Goal: Task Accomplishment & Management: Manage account settings

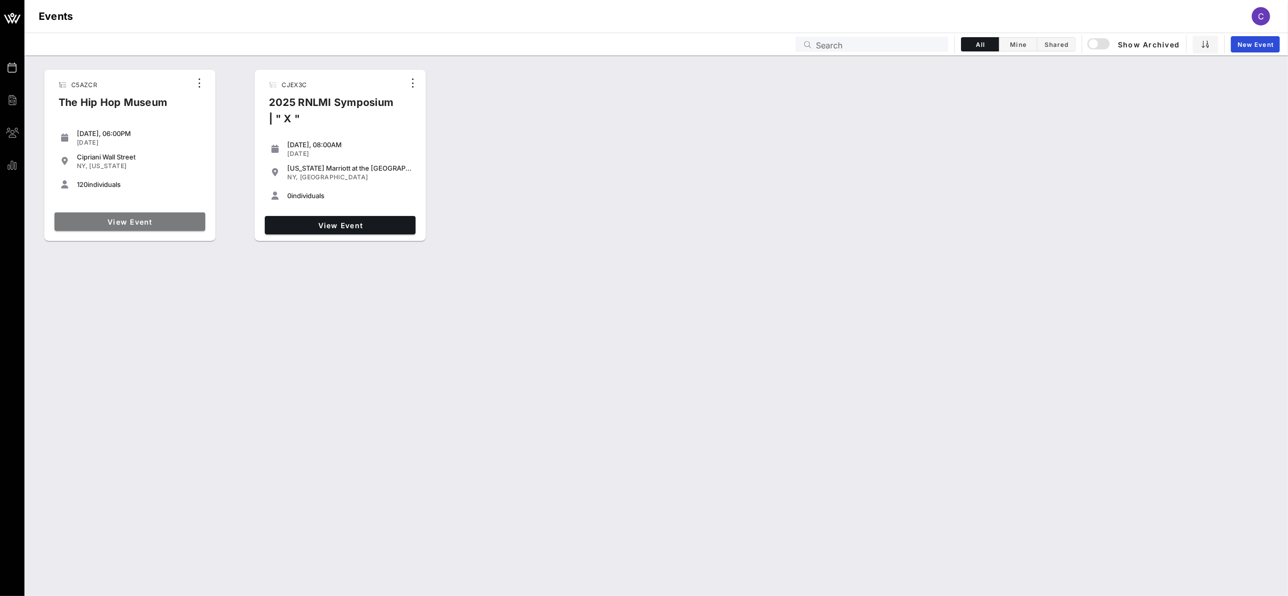
click at [168, 222] on span "View Event" at bounding box center [130, 221] width 143 height 9
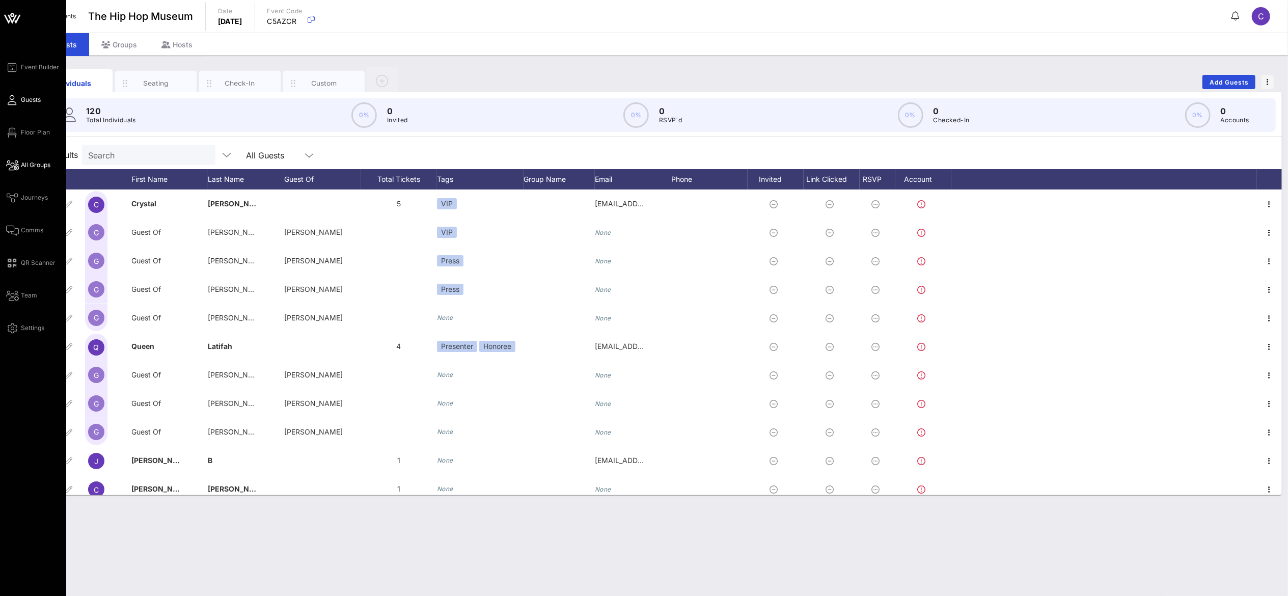
click at [35, 165] on span "All Groups" at bounding box center [36, 164] width 30 height 9
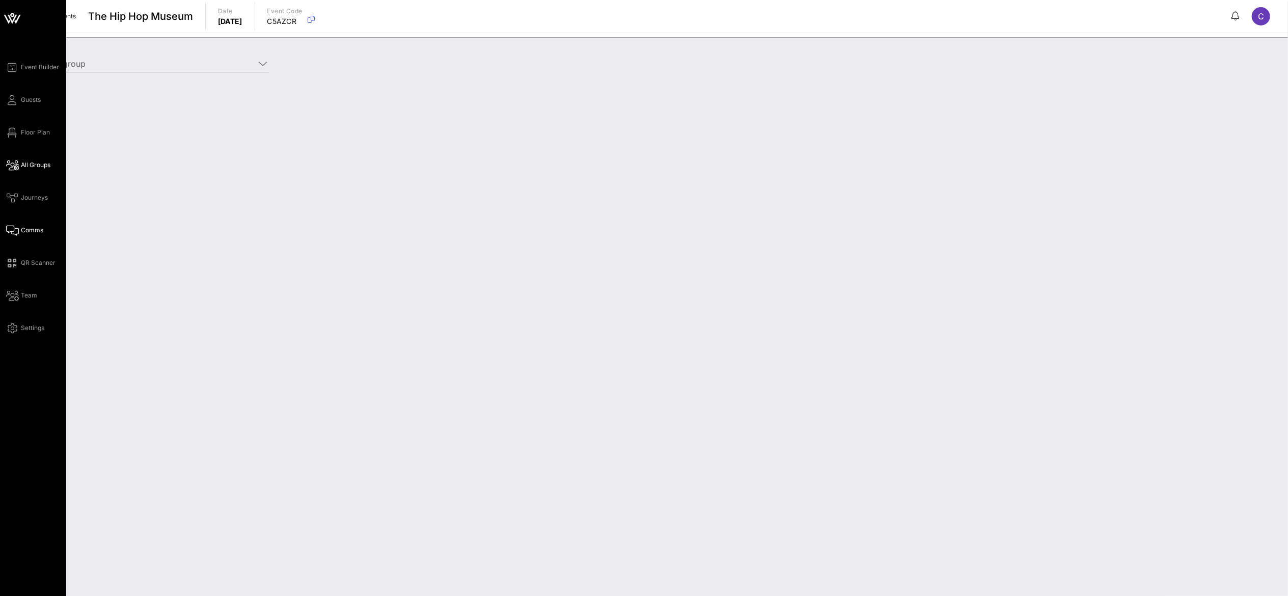
click at [30, 224] on link "Comms" at bounding box center [24, 230] width 37 height 12
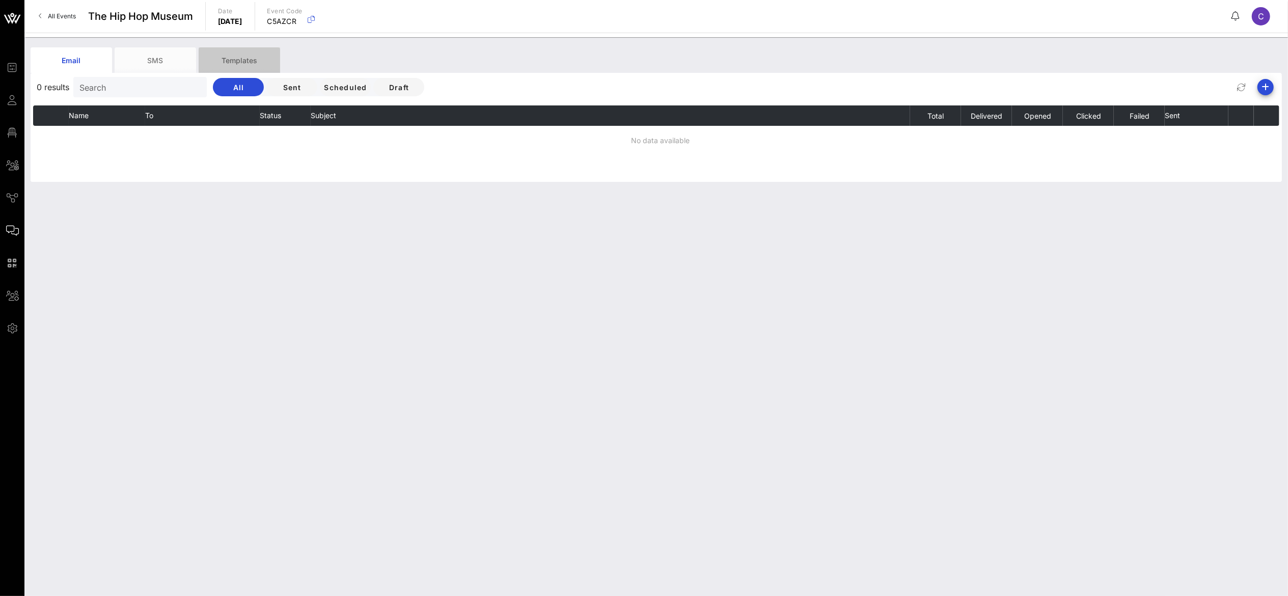
click at [246, 56] on div "Templates" at bounding box center [239, 59] width 81 height 25
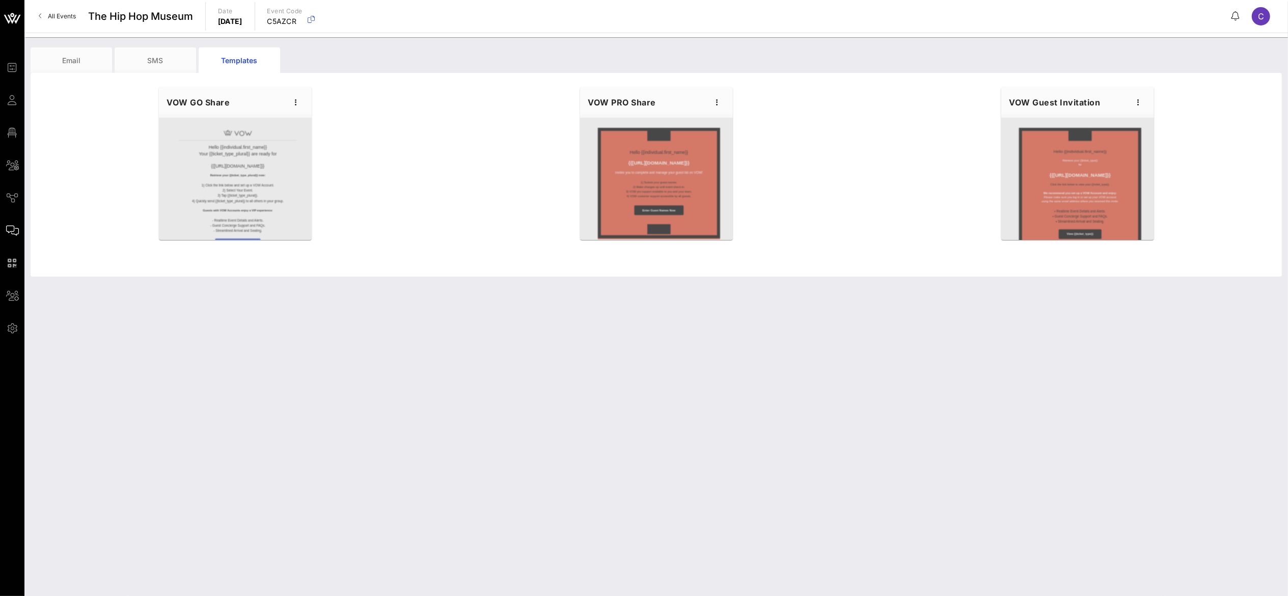
click at [664, 187] on div at bounding box center [656, 179] width 153 height 122
click at [716, 105] on icon "button" at bounding box center [717, 102] width 12 height 12
click at [740, 143] on div "Preview" at bounding box center [733, 140] width 25 height 8
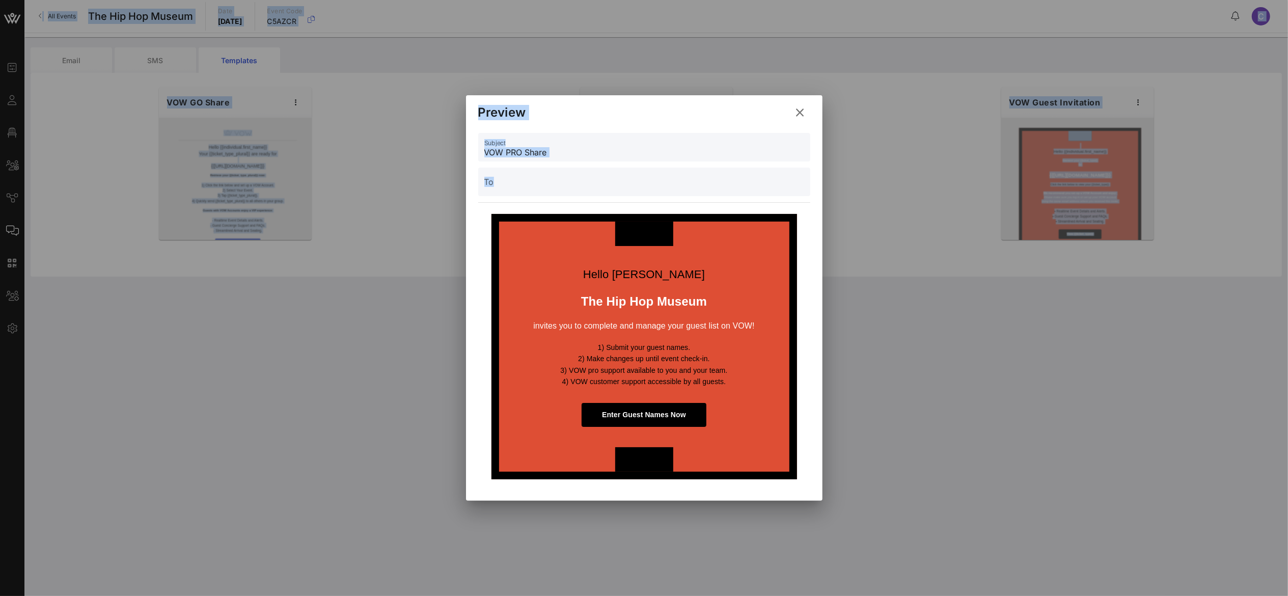
drag, startPoint x: 819, startPoint y: 496, endPoint x: 830, endPoint y: 510, distance: 17.8
click at [830, 510] on div "Event Builder Guests Floor Plan All Groups Journeys Comms QR Scanner Team Setti…" at bounding box center [644, 298] width 1288 height 596
click at [922, 194] on div at bounding box center [644, 298] width 1288 height 596
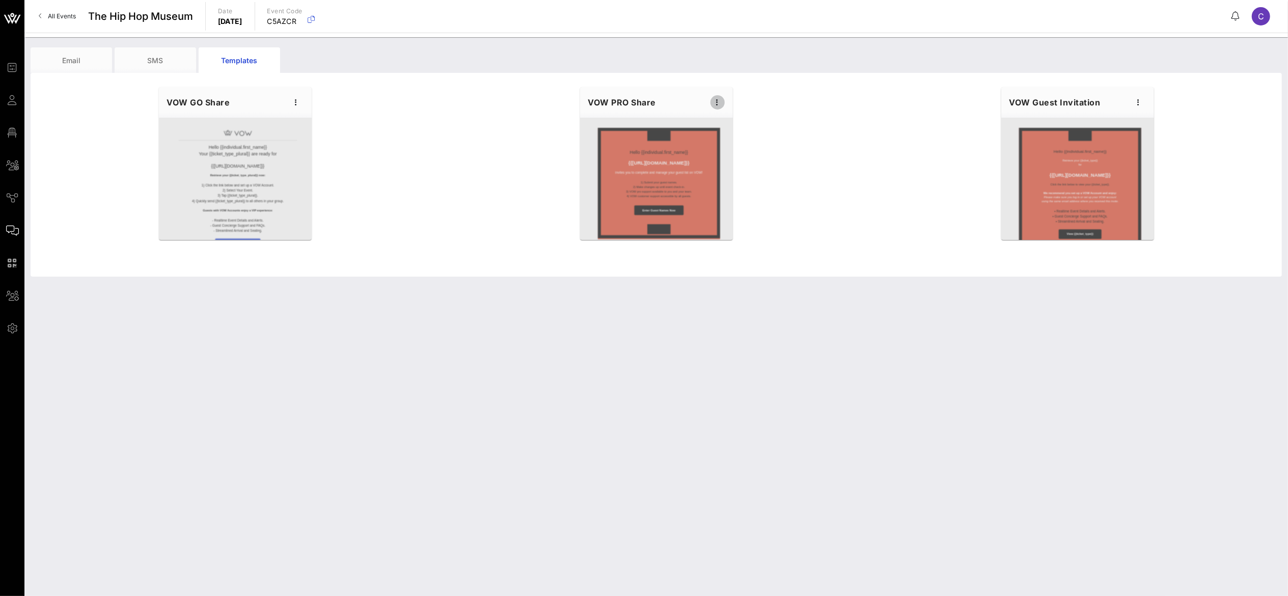
click at [718, 104] on icon "button" at bounding box center [717, 102] width 12 height 12
click at [721, 117] on div "Edit" at bounding box center [733, 120] width 25 height 8
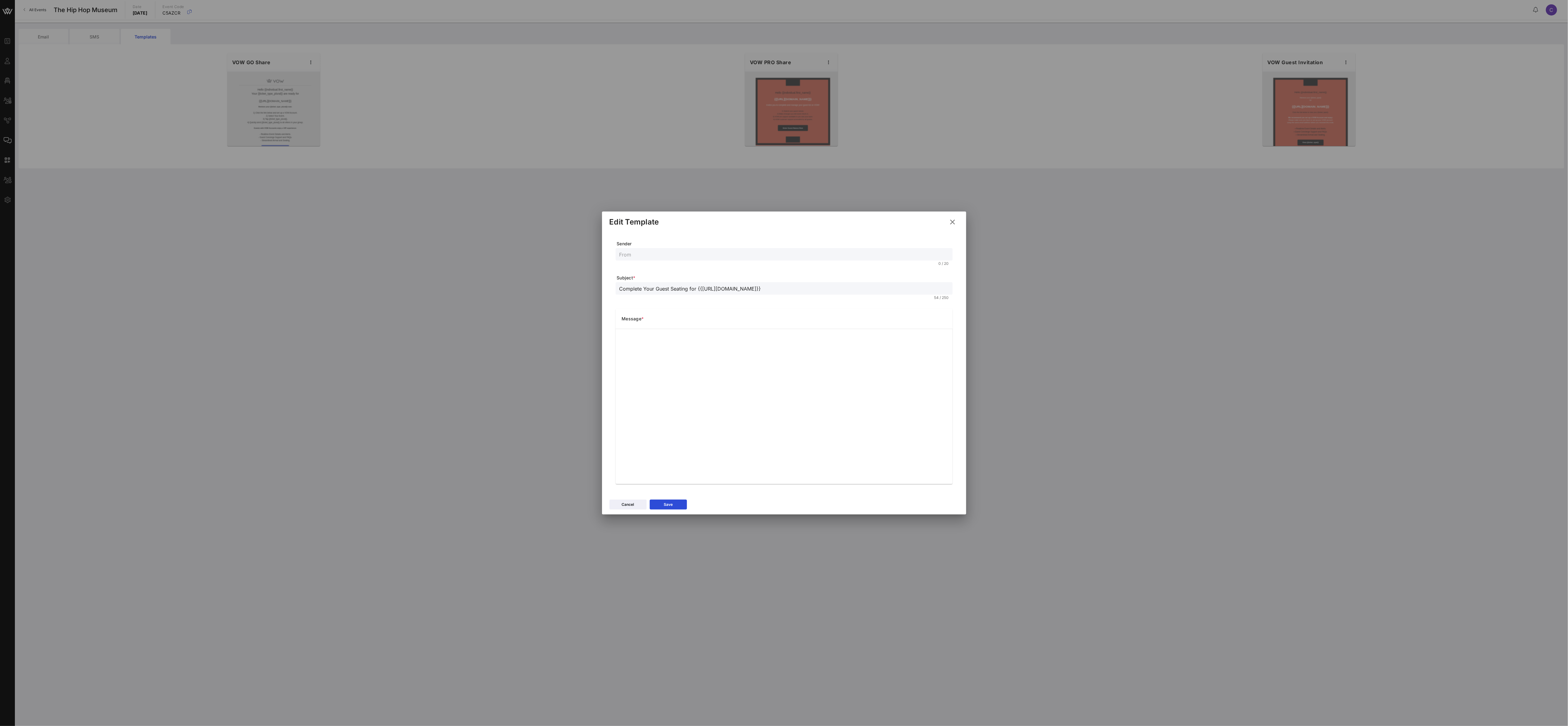
click at [783, 27] on div at bounding box center [784, 363] width 1568 height 726
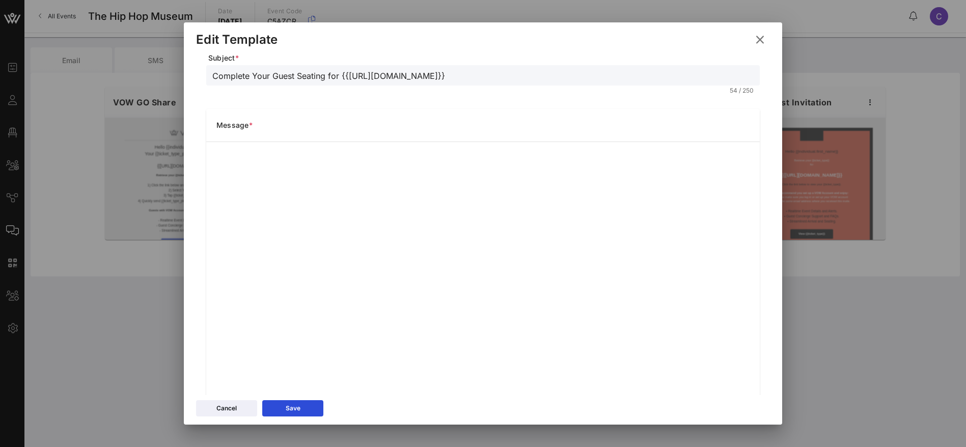
scroll to position [95, 0]
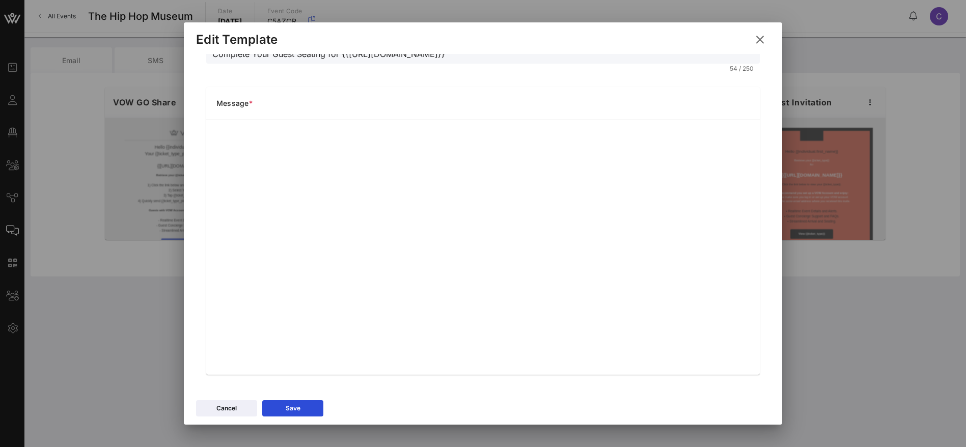
drag, startPoint x: 472, startPoint y: 0, endPoint x: 153, endPoint y: 48, distance: 322.5
click at [153, 48] on div at bounding box center [483, 223] width 966 height 447
drag, startPoint x: 944, startPoint y: 0, endPoint x: 141, endPoint y: 198, distance: 827.2
click at [141, 198] on div at bounding box center [483, 223] width 966 height 447
click at [755, 42] on button at bounding box center [760, 40] width 20 height 18
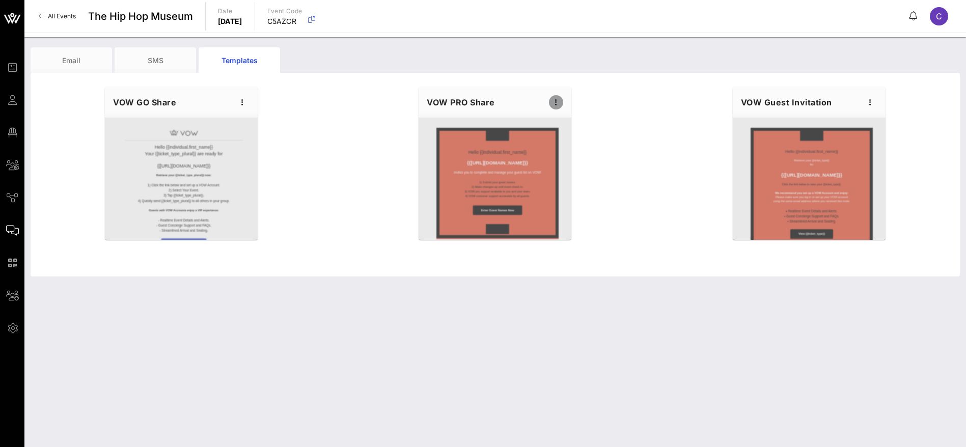
click at [556, 100] on icon "button" at bounding box center [556, 102] width 12 height 12
click at [577, 143] on div "Preview" at bounding box center [571, 140] width 25 height 8
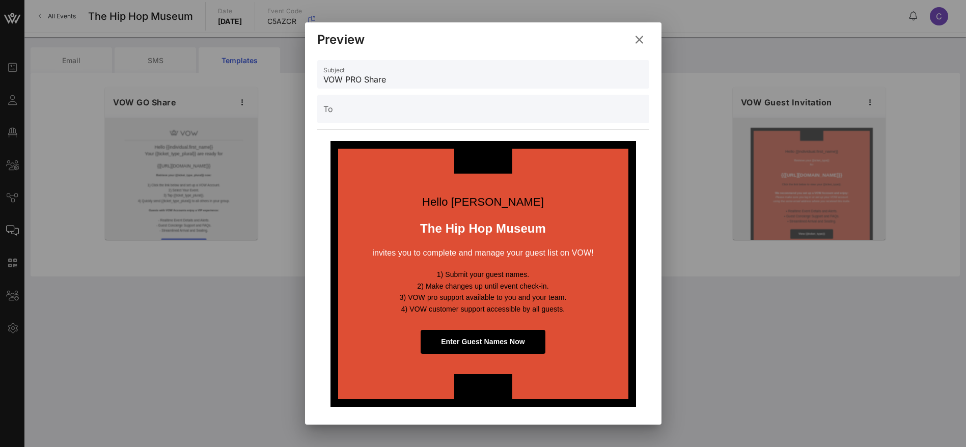
drag, startPoint x: 639, startPoint y: 40, endPoint x: 613, endPoint y: 40, distance: 26.5
click at [639, 40] on icon at bounding box center [639, 39] width 14 height 13
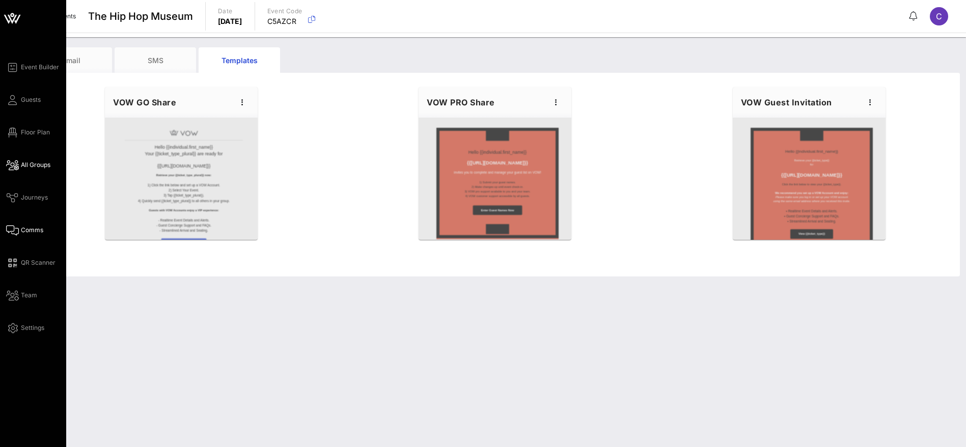
click at [41, 165] on span "All Groups" at bounding box center [36, 164] width 30 height 9
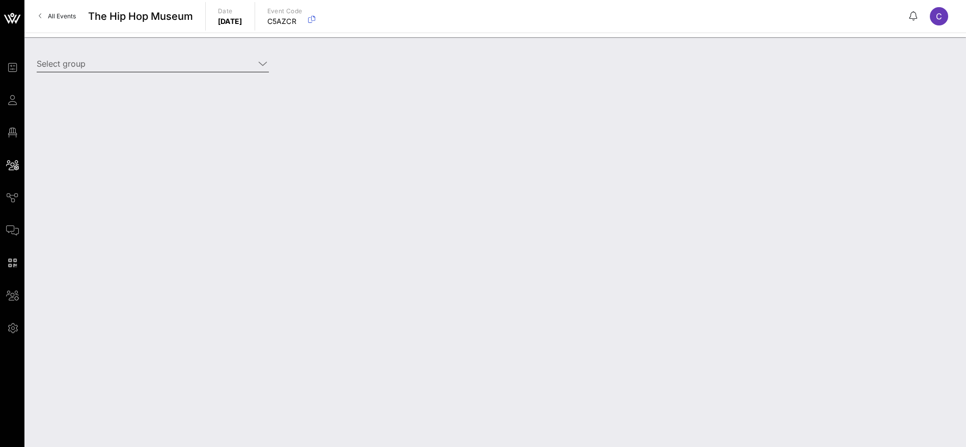
click at [260, 61] on icon at bounding box center [262, 64] width 9 height 12
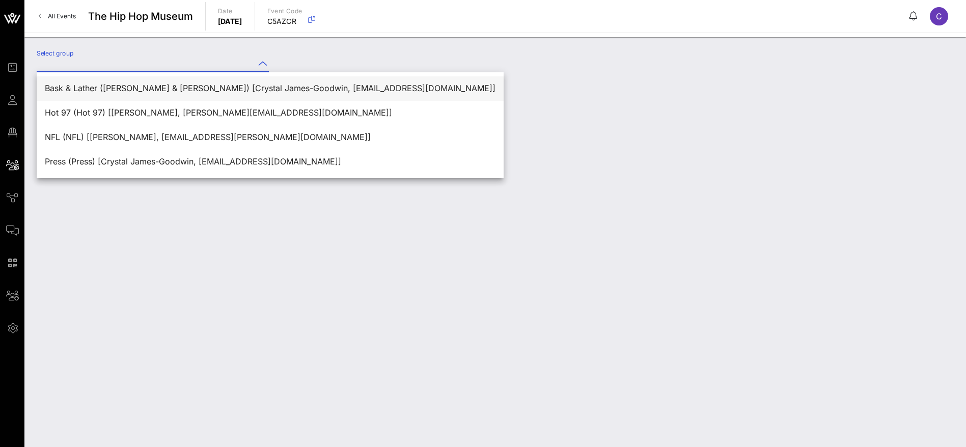
click at [245, 89] on div "Bask & Lather ([PERSON_NAME] & [PERSON_NAME]) [Crystal James-Goodwin, [EMAIL_AD…" at bounding box center [270, 89] width 451 height 10
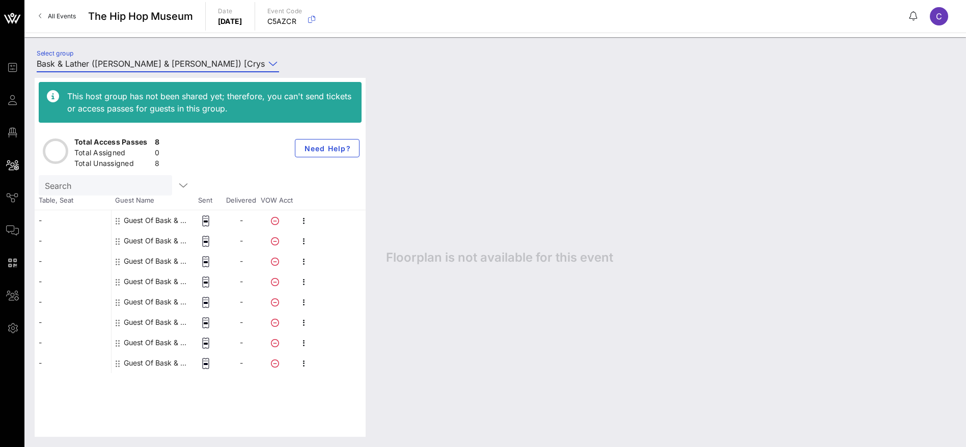
click at [273, 61] on icon at bounding box center [272, 64] width 9 height 12
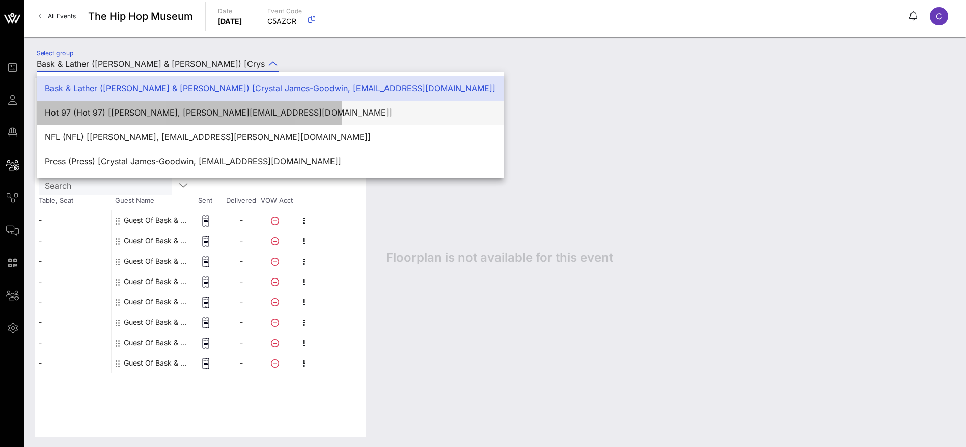
click at [196, 108] on div "Hot 97 (Hot 97) [[PERSON_NAME], [PERSON_NAME][EMAIL_ADDRESS][DOMAIN_NAME]]" at bounding box center [270, 113] width 451 height 10
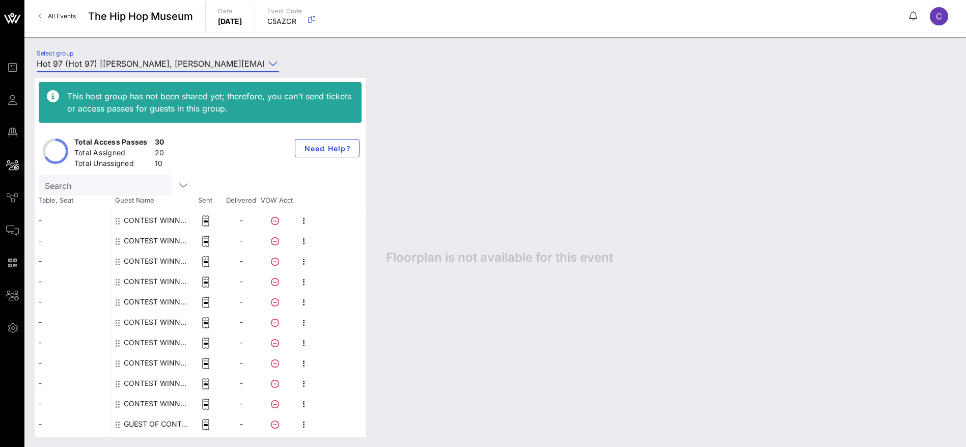
click at [270, 62] on icon at bounding box center [272, 64] width 9 height 12
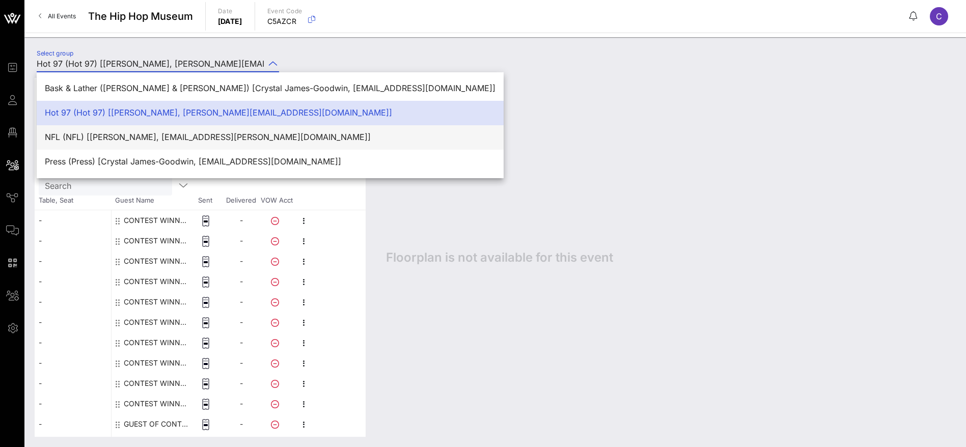
click at [210, 136] on div "NFL (NFL) [[PERSON_NAME], [EMAIL_ADDRESS][PERSON_NAME][DOMAIN_NAME]]" at bounding box center [270, 137] width 451 height 10
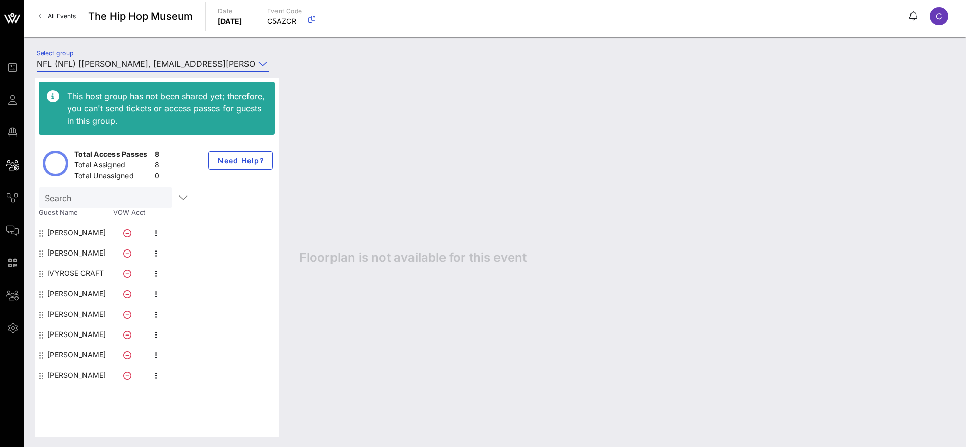
click at [256, 63] on div at bounding box center [262, 64] width 14 height 12
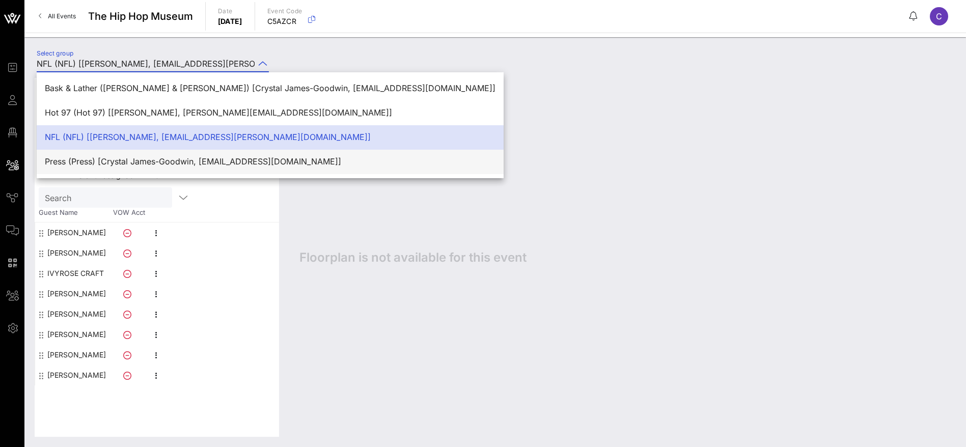
click at [250, 159] on div "Press (Press) [Crystal James-Goodwin, [EMAIL_ADDRESS][DOMAIN_NAME]]" at bounding box center [270, 162] width 451 height 10
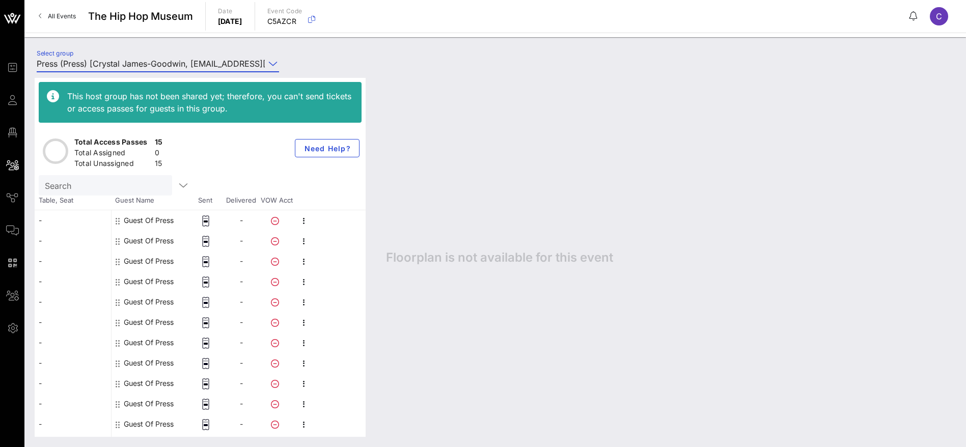
click at [270, 60] on icon at bounding box center [272, 64] width 9 height 12
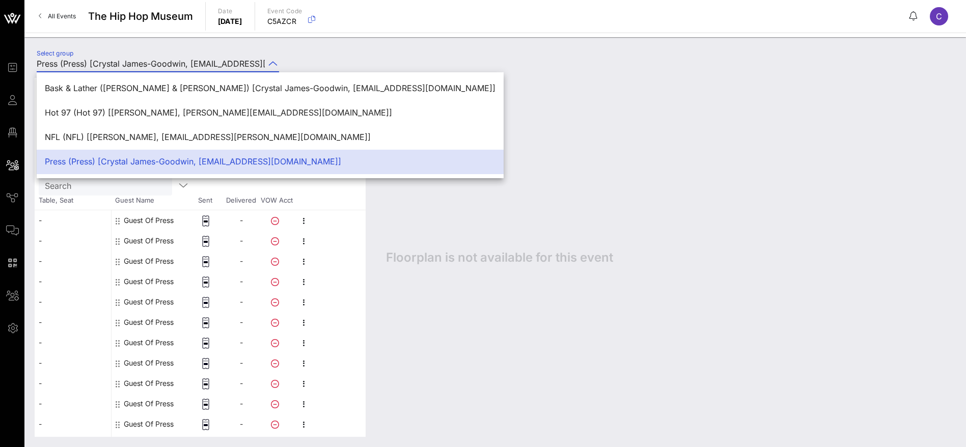
click at [432, 66] on div "Select group Press (Press) [Crystal James-Goodwin, [EMAIL_ADDRESS][DOMAIN_NAME]]" at bounding box center [495, 65] width 929 height 36
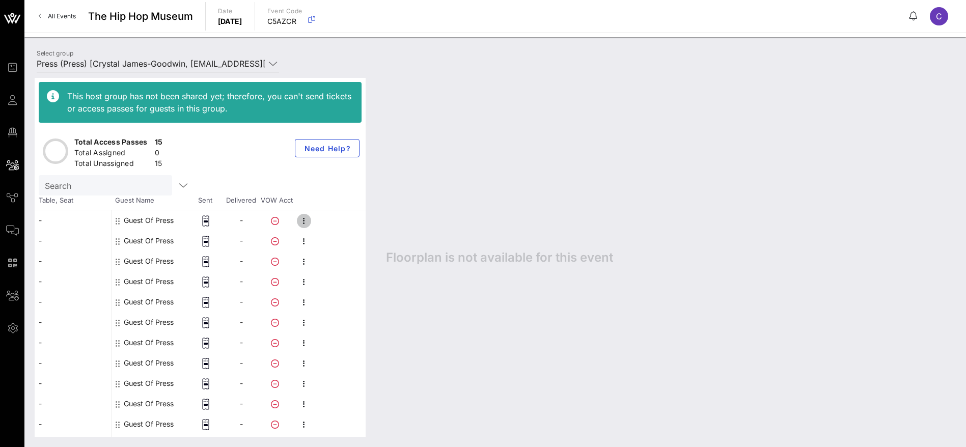
click at [302, 221] on icon "button" at bounding box center [304, 221] width 12 height 12
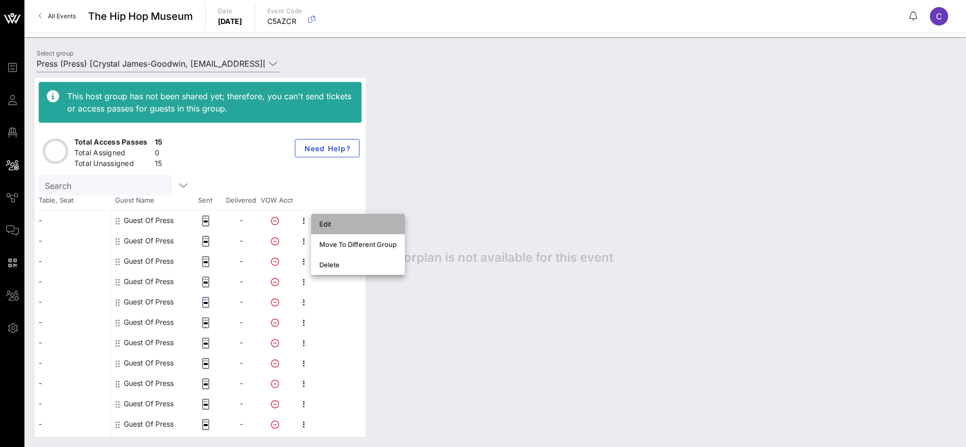
click at [327, 223] on div "Edit" at bounding box center [357, 224] width 77 height 8
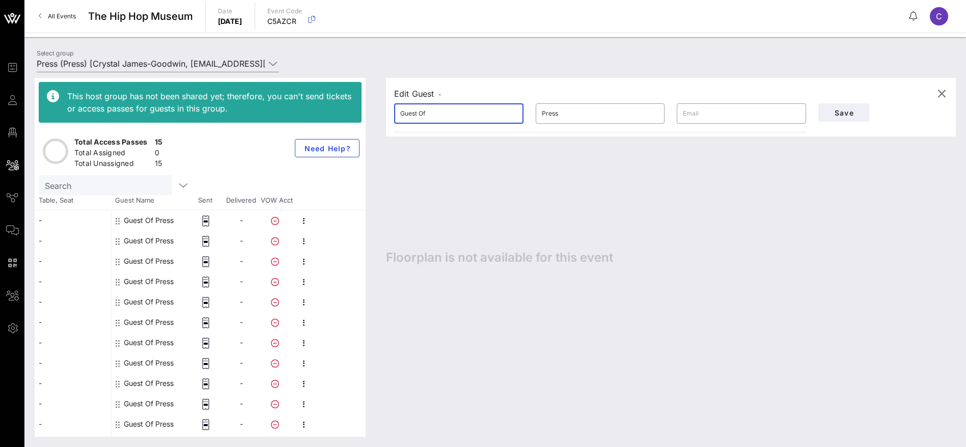
drag, startPoint x: 438, startPoint y: 111, endPoint x: 392, endPoint y: 114, distance: 46.4
click at [392, 114] on div "​ Guest Of" at bounding box center [459, 113] width 142 height 33
drag, startPoint x: 582, startPoint y: 114, endPoint x: 516, endPoint y: 115, distance: 66.2
click at [516, 115] on div "​ Guest Of ​ Press ​" at bounding box center [600, 113] width 424 height 33
drag, startPoint x: 576, startPoint y: 112, endPoint x: 582, endPoint y: 112, distance: 6.1
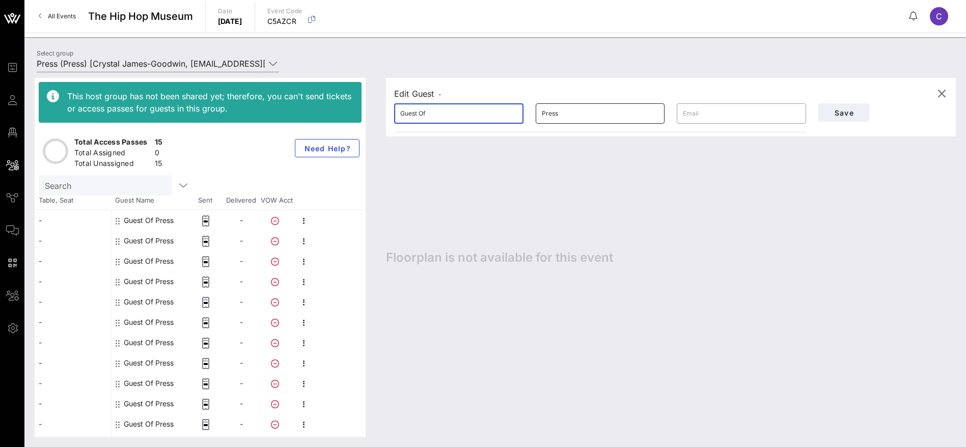
click at [578, 112] on input "Press" at bounding box center [600, 113] width 117 height 16
click at [696, 112] on input "text" at bounding box center [741, 113] width 117 height 16
click at [677, 233] on div "Edit Guest - ​ Guest Of ​ Press ​ Save Floorplan is not available for this event" at bounding box center [666, 257] width 580 height 359
click at [272, 59] on icon at bounding box center [272, 64] width 9 height 12
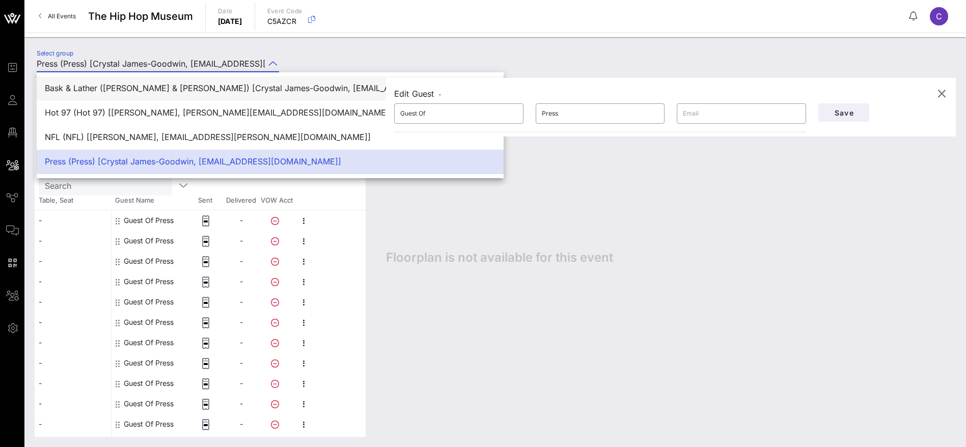
click at [204, 92] on div "Bask & Lather ([PERSON_NAME] & [PERSON_NAME]) [Crystal James-Goodwin, [EMAIL_AD…" at bounding box center [270, 89] width 451 height 10
type input "Bask & Lather ([PERSON_NAME] & [PERSON_NAME]) [Crystal James-Goodwin, [EMAIL_AD…"
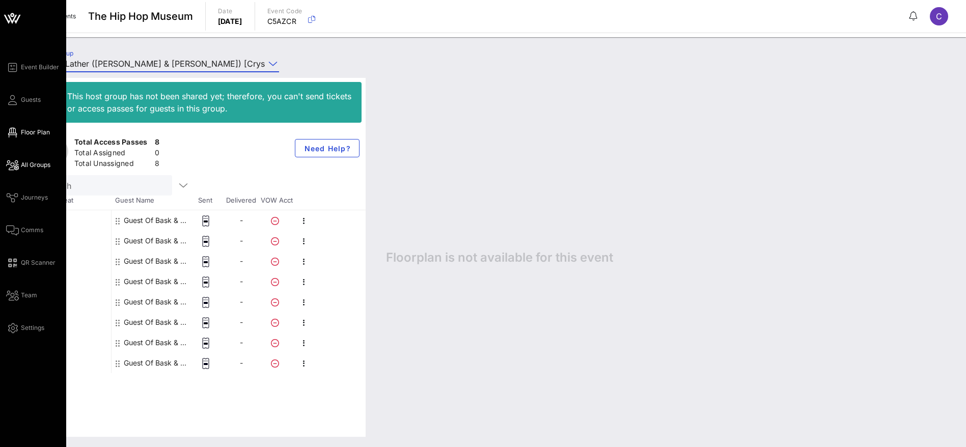
click at [31, 132] on span "Floor Plan" at bounding box center [35, 132] width 29 height 9
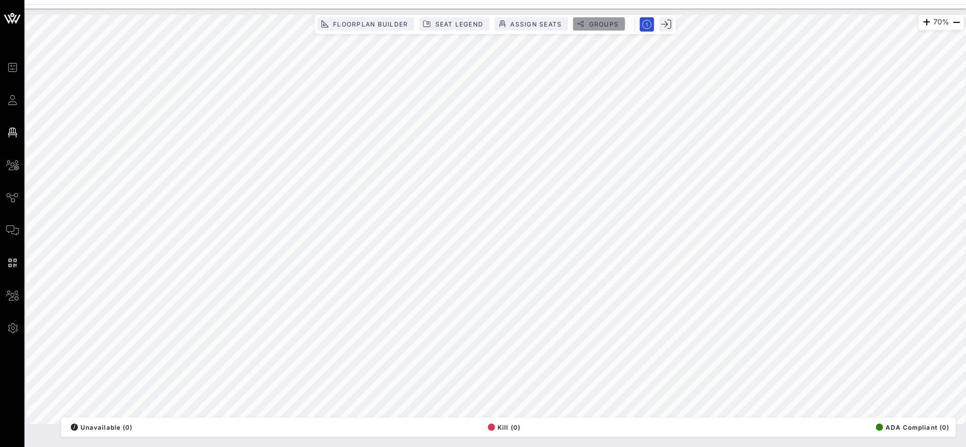
click at [615, 23] on span "Groups" at bounding box center [603, 24] width 31 height 8
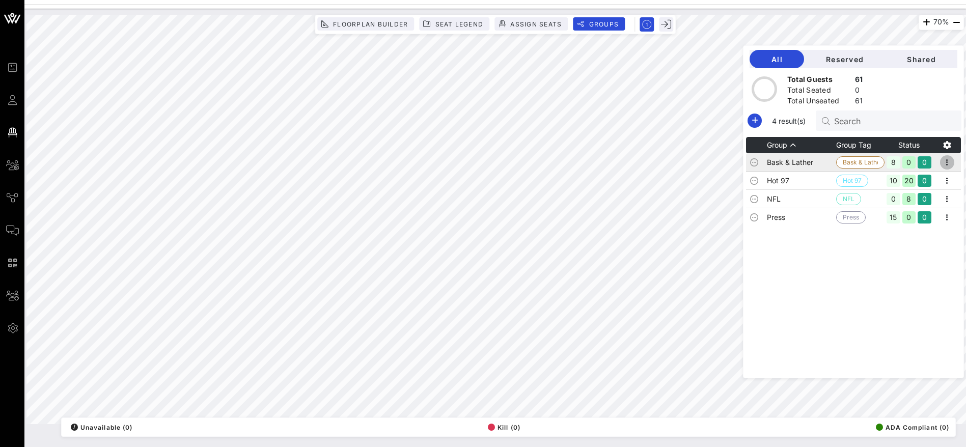
click at [947, 162] on icon "button" at bounding box center [947, 162] width 12 height 12
click at [539, 26] on span "Assign Seats" at bounding box center [536, 24] width 52 height 8
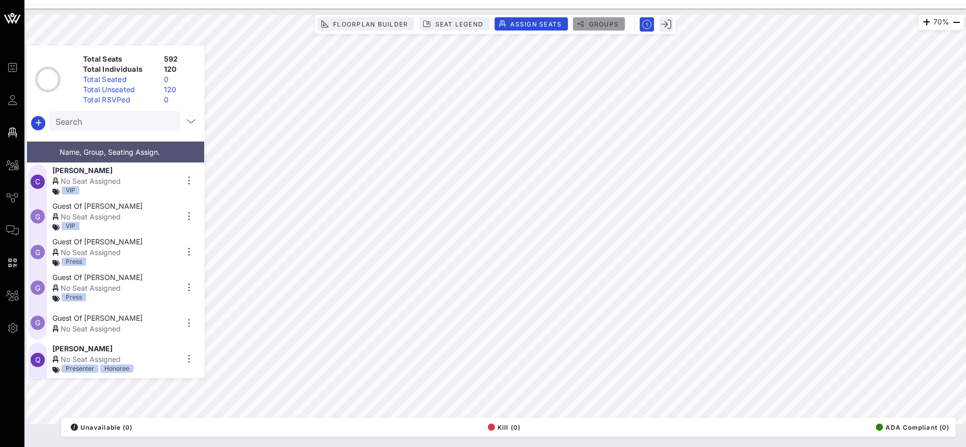
click at [607, 24] on span "Groups" at bounding box center [603, 24] width 31 height 8
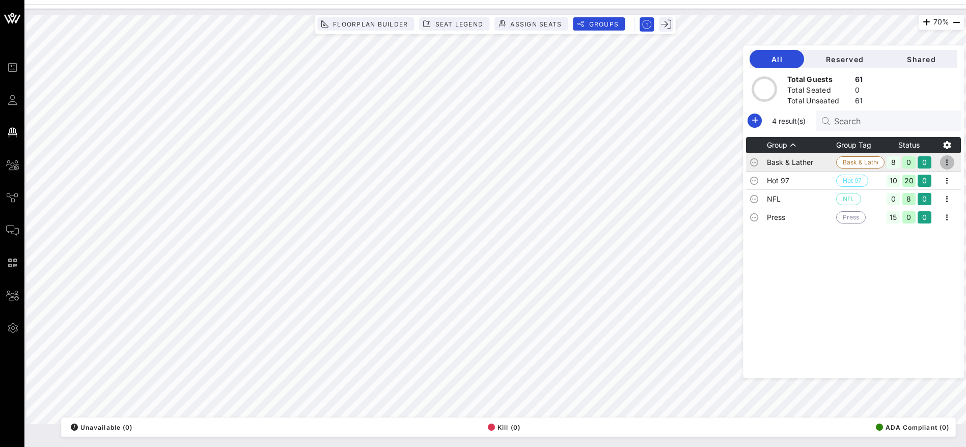
click at [951, 161] on icon "button" at bounding box center [947, 162] width 12 height 12
click at [938, 179] on div "Edit" at bounding box center [934, 180] width 32 height 8
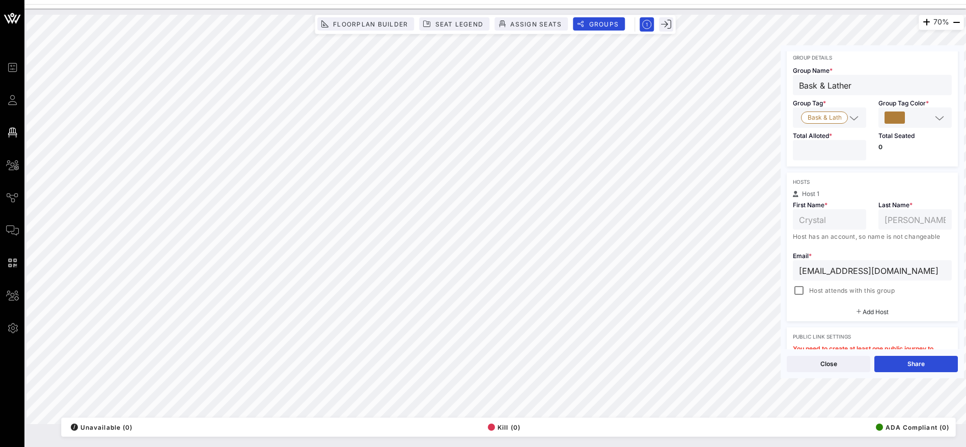
scroll to position [76, 0]
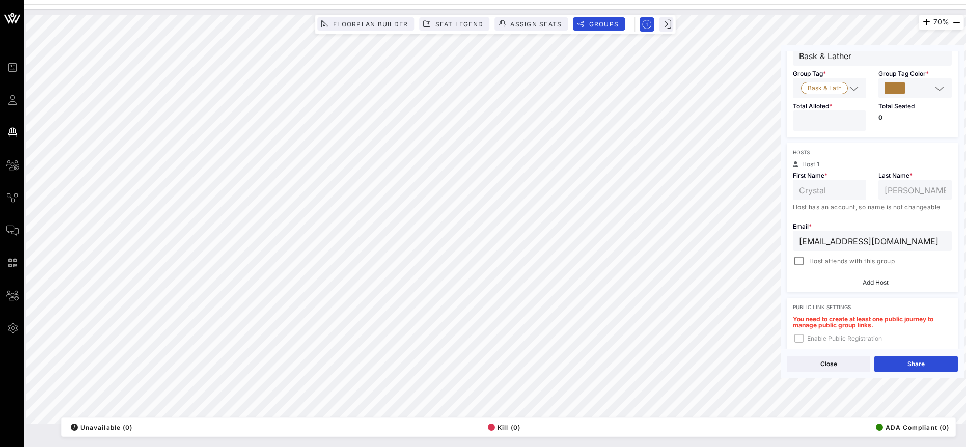
click at [873, 284] on span "Add Host" at bounding box center [876, 283] width 26 height 8
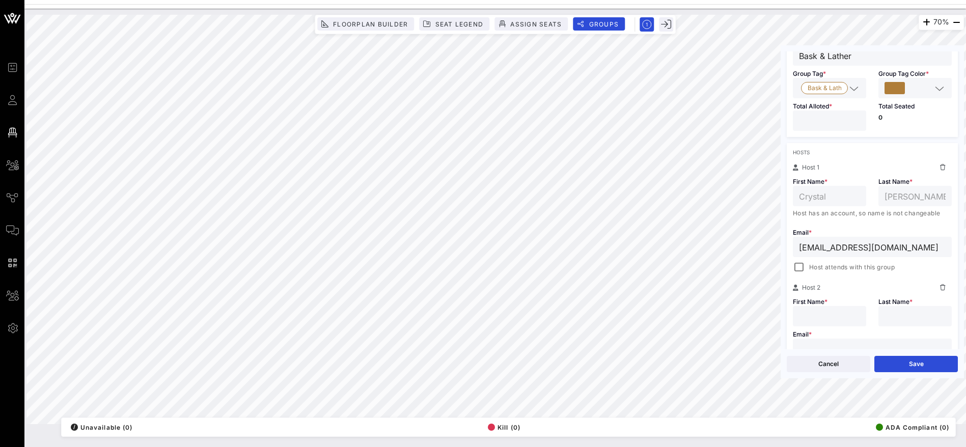
click at [940, 289] on icon at bounding box center [943, 288] width 6 height 6
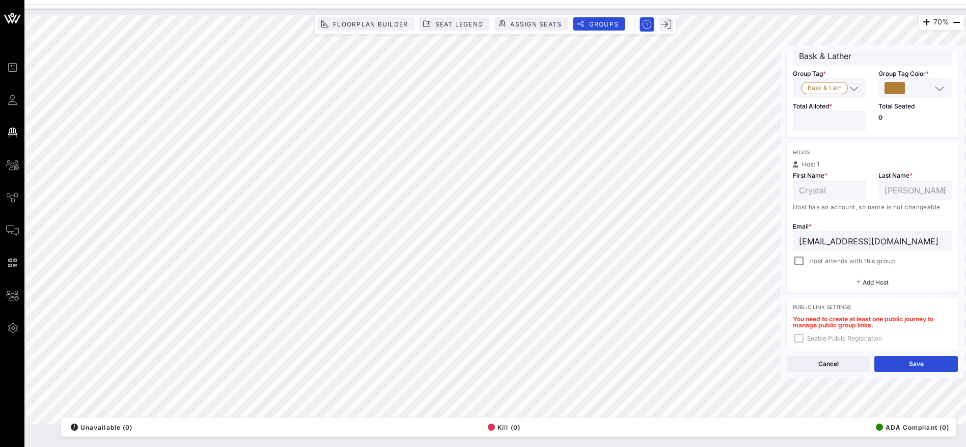
click at [875, 282] on span "Add Host" at bounding box center [876, 283] width 26 height 8
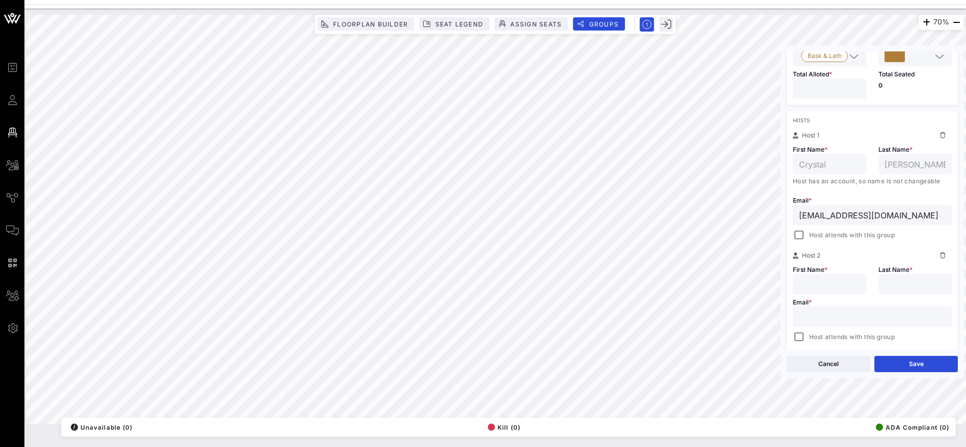
scroll to position [153, 0]
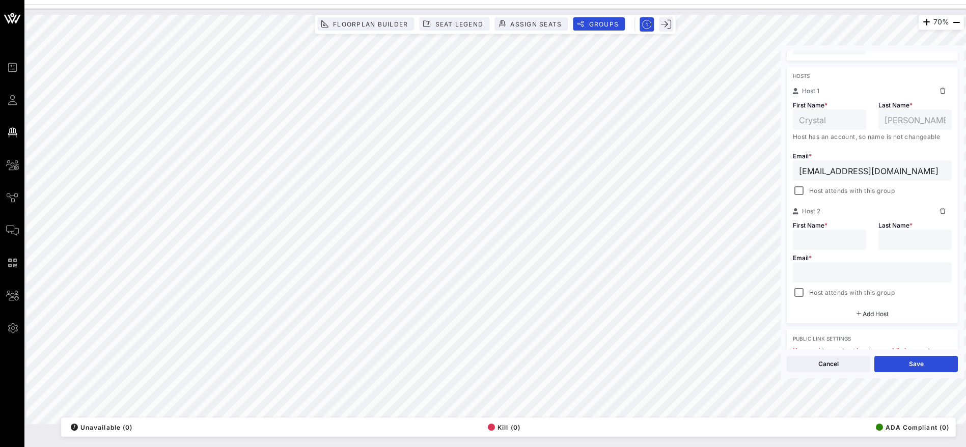
click at [876, 314] on span "Add Host" at bounding box center [876, 314] width 26 height 8
click at [940, 335] on icon at bounding box center [943, 334] width 6 height 6
click at [940, 211] on icon at bounding box center [943, 211] width 6 height 6
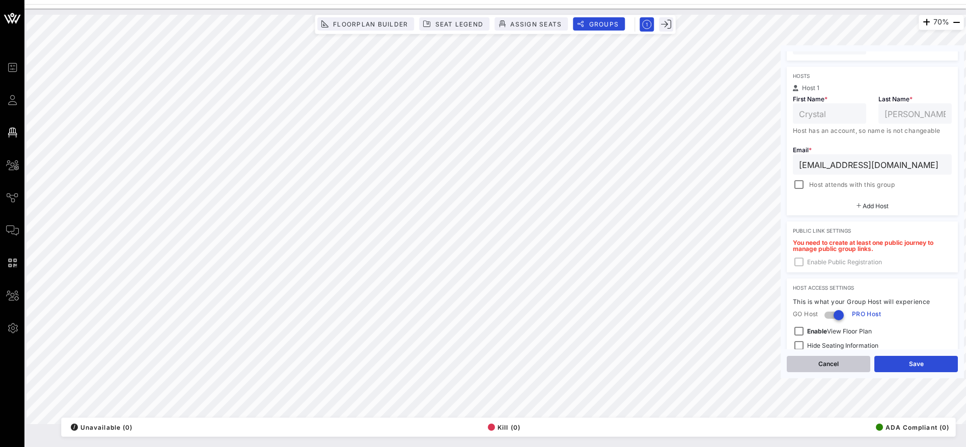
click at [836, 358] on button "Cancel" at bounding box center [829, 364] width 84 height 16
click at [833, 364] on button "Close" at bounding box center [829, 364] width 84 height 16
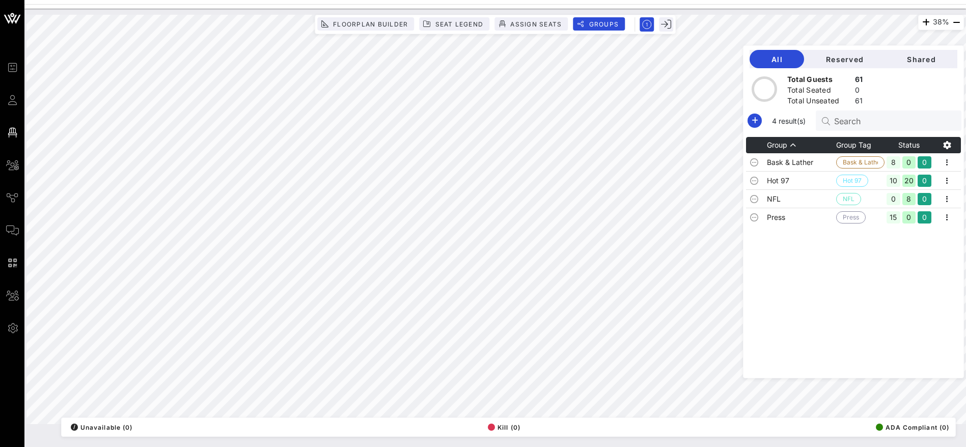
click at [875, 356] on div "38% Floorplan Builder Seat Legend Assign Seats Groups Exit All Reserved Shared …" at bounding box center [495, 219] width 938 height 409
